Goal: Task Accomplishment & Management: Manage account settings

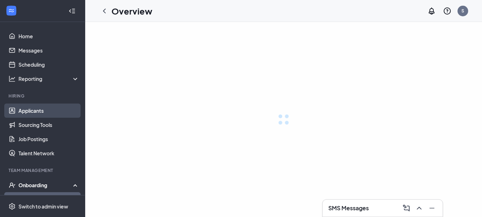
click at [49, 110] on link "Applicants" at bounding box center [48, 111] width 61 height 14
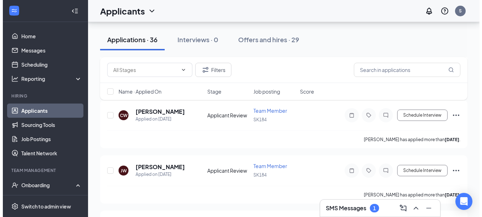
scroll to position [191, 0]
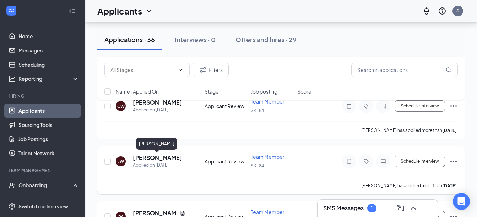
click at [166, 159] on h5 "[PERSON_NAME]" at bounding box center [157, 158] width 49 height 8
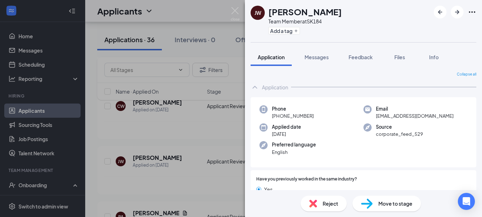
click at [230, 17] on div "[PERSON_NAME] [PERSON_NAME] Team Member at SK184 Add a tag Application Messages…" at bounding box center [241, 108] width 482 height 217
click at [232, 13] on img at bounding box center [235, 14] width 9 height 14
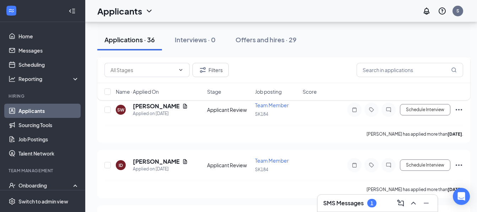
scroll to position [370, 0]
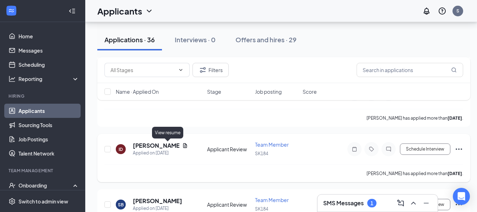
click at [182, 144] on icon "Document" at bounding box center [185, 146] width 6 height 6
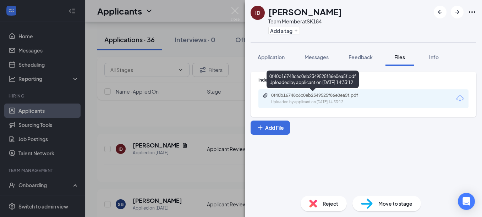
click at [336, 98] on div "0f40b16748c6c0eb2349525f86e0ea5f.pdf" at bounding box center [320, 96] width 99 height 6
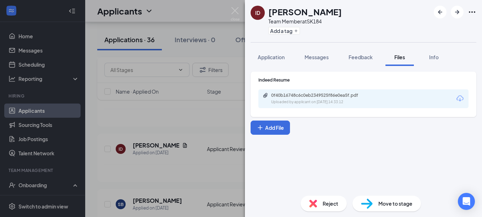
click at [230, 8] on div "ID [PERSON_NAME] Team Member at SK184 Add a tag Application Messages Feedback F…" at bounding box center [241, 108] width 482 height 217
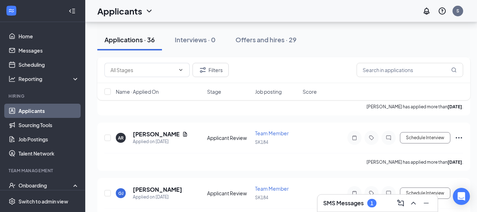
scroll to position [661, 0]
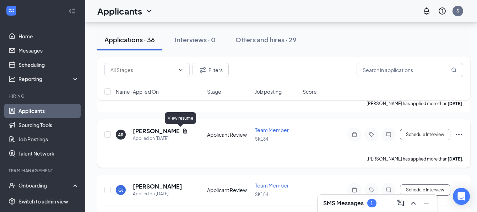
click at [182, 129] on icon "Document" at bounding box center [185, 131] width 6 height 6
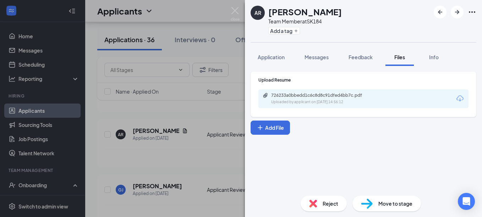
click at [326, 91] on div "726233a0bbedd1c6c8d8c91dfed4bb7c.pdf Uploaded by applicant on [DATE] 14:56:12" at bounding box center [363, 98] width 210 height 19
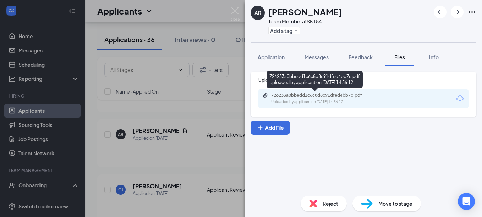
click at [323, 94] on div "726233a0bbedd1c6c8d8c91dfed4bb7c.pdf" at bounding box center [320, 96] width 99 height 6
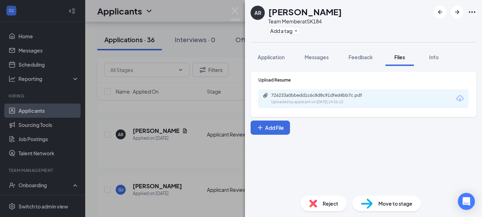
click at [240, 10] on div "AR [PERSON_NAME] Team Member at SK184 Add a tag Application Messages Feedback F…" at bounding box center [241, 108] width 482 height 217
click at [236, 9] on img at bounding box center [235, 14] width 9 height 14
